Goal: Information Seeking & Learning: Learn about a topic

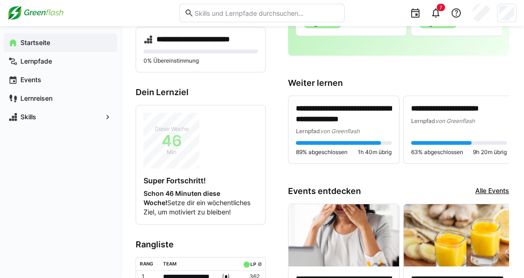
scroll to position [160, 0]
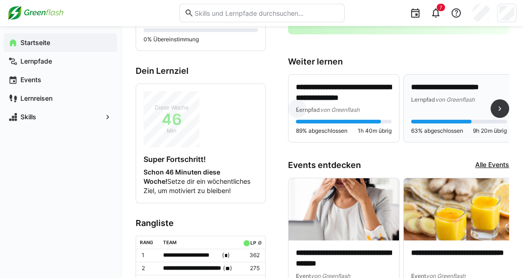
click at [450, 86] on p "**********" at bounding box center [459, 87] width 96 height 11
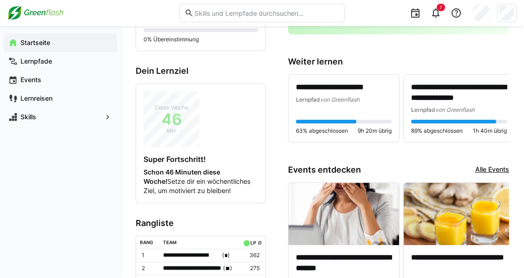
scroll to position [161, 0]
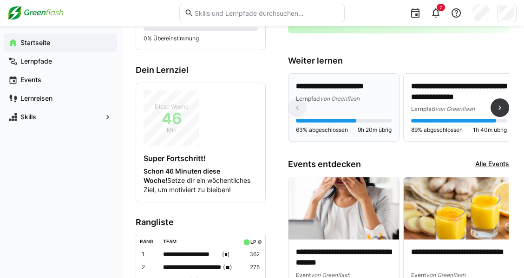
click at [318, 99] on span "Lernpfad" at bounding box center [308, 98] width 24 height 7
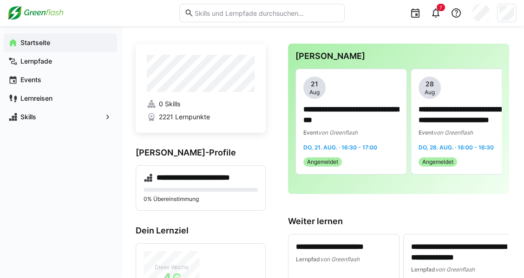
click at [239, 12] on input "text" at bounding box center [267, 13] width 146 height 8
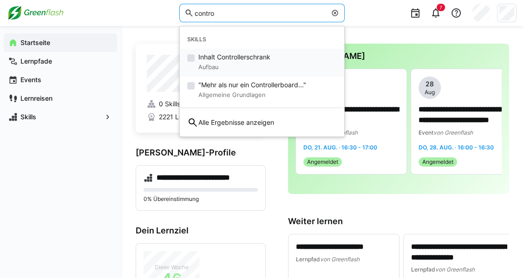
type input "contro"
click at [221, 58] on span "Inhalt Controllerschrank" at bounding box center [234, 57] width 72 height 9
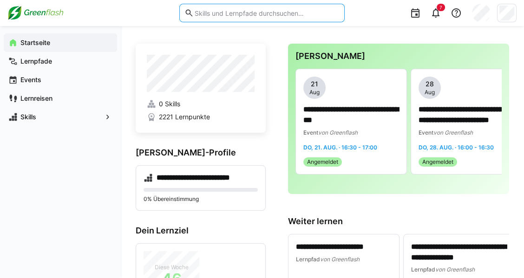
click at [229, 12] on input "text" at bounding box center [267, 13] width 146 height 8
type input "c"
click at [197, 12] on input "text" at bounding box center [260, 13] width 133 height 8
type input "controller"
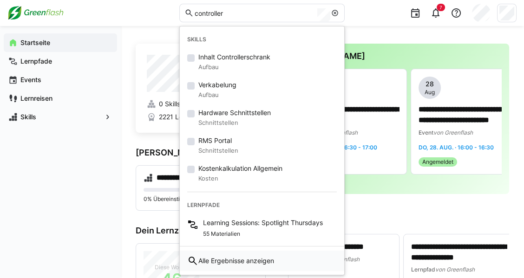
click at [272, 261] on span "Alle Ergebnisse anzeigen" at bounding box center [236, 261] width 76 height 9
click at [251, 9] on input "controller" at bounding box center [260, 13] width 133 height 8
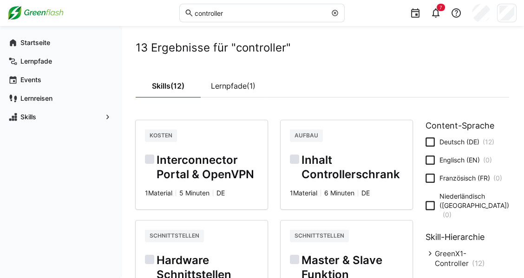
click at [376, 0] on div "7" at bounding box center [433, 13] width 165 height 26
click at [241, 90] on link "Lernpfade (1)" at bounding box center [233, 85] width 65 height 23
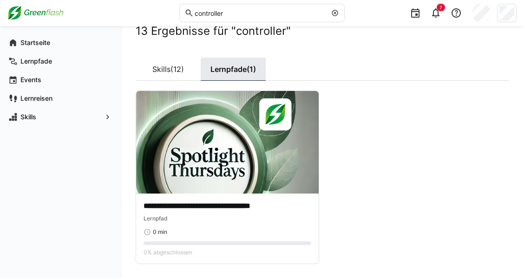
scroll to position [39, 0]
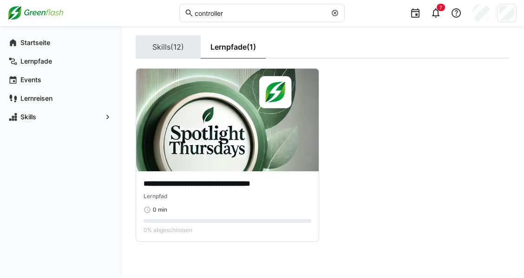
click at [166, 41] on link "Skills (12)" at bounding box center [168, 46] width 65 height 23
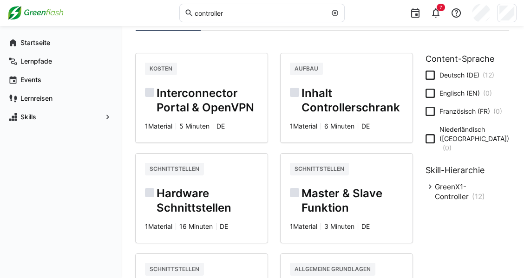
scroll to position [67, 0]
click at [340, 92] on h2 "Inhalt Controllerschrank" at bounding box center [346, 100] width 113 height 29
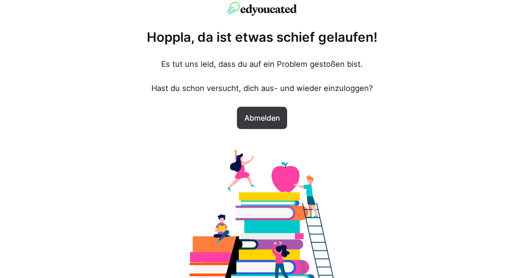
scroll to position [0, 0]
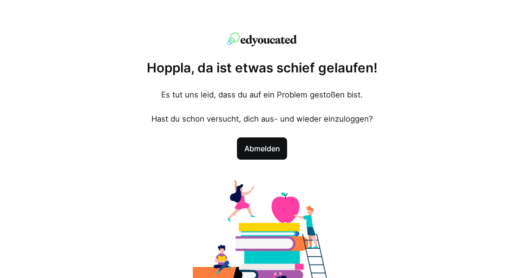
click at [258, 141] on span "Abmelden" at bounding box center [262, 149] width 51 height 22
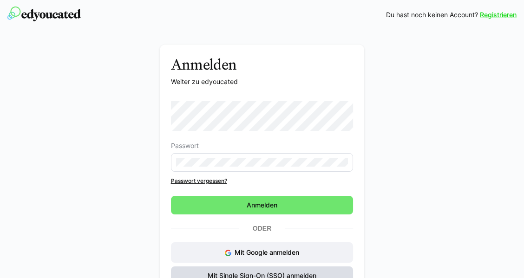
click at [236, 272] on span "Mit Single Sign-On (SSO) anmelden" at bounding box center [262, 275] width 112 height 9
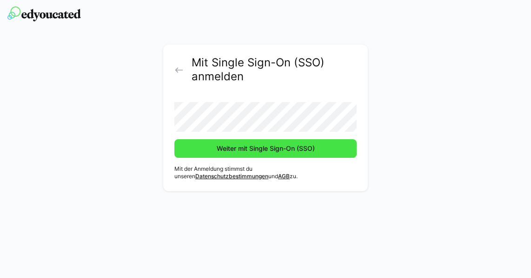
click at [221, 152] on span "Weiter mit Single Sign-On (SSO)" at bounding box center [265, 148] width 101 height 9
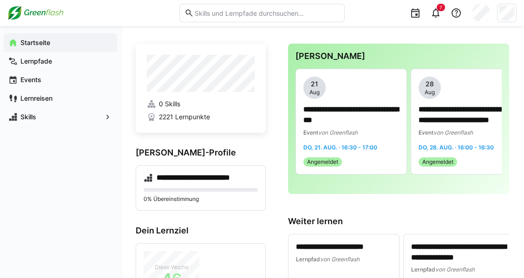
drag, startPoint x: 249, startPoint y: 2, endPoint x: 246, endPoint y: 11, distance: 9.0
click at [246, 11] on div at bounding box center [261, 13] width 165 height 26
click at [246, 11] on input "text" at bounding box center [267, 13] width 146 height 8
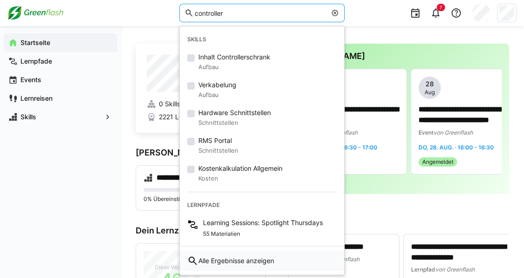
type input "controller"
click at [248, 259] on span "Alle Ergebnisse anzeigen" at bounding box center [236, 261] width 76 height 9
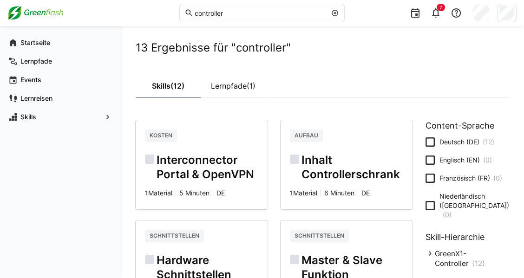
click at [349, 162] on h2 "Inhalt Controllerschrank" at bounding box center [346, 167] width 113 height 29
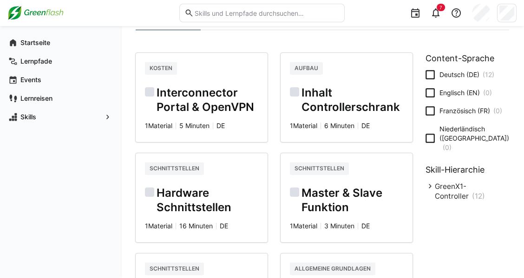
scroll to position [84, 0]
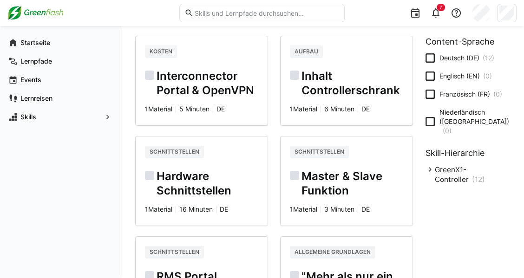
click at [190, 179] on h2 "Hardware Schnittstellen" at bounding box center [201, 184] width 113 height 29
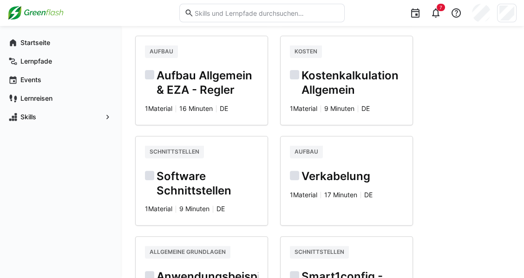
scroll to position [389, 0]
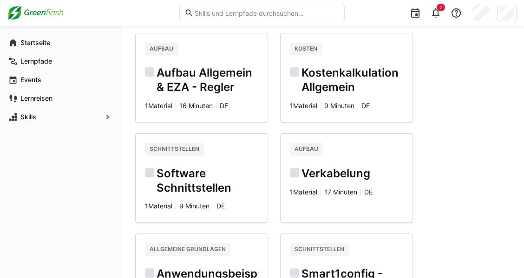
click at [329, 172] on h2 "Verkabelung" at bounding box center [346, 174] width 113 height 14
